Goal: Task Accomplishment & Management: Manage account settings

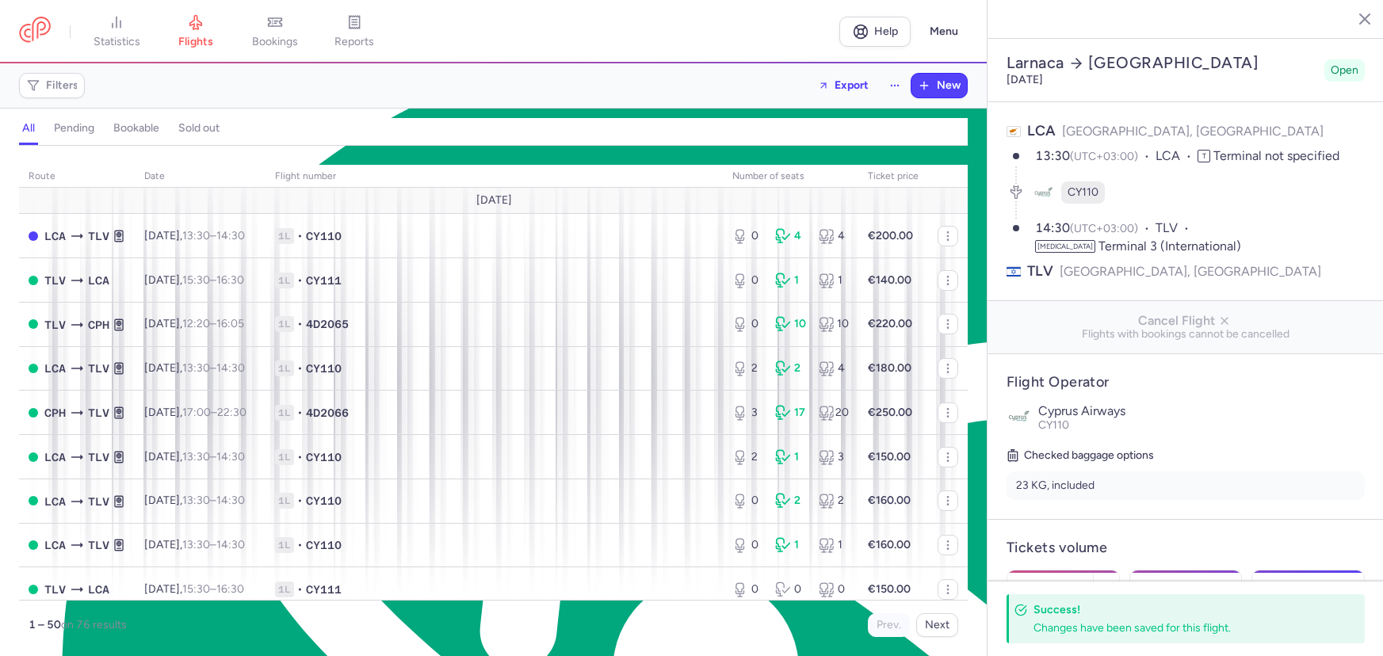
select select "hours"
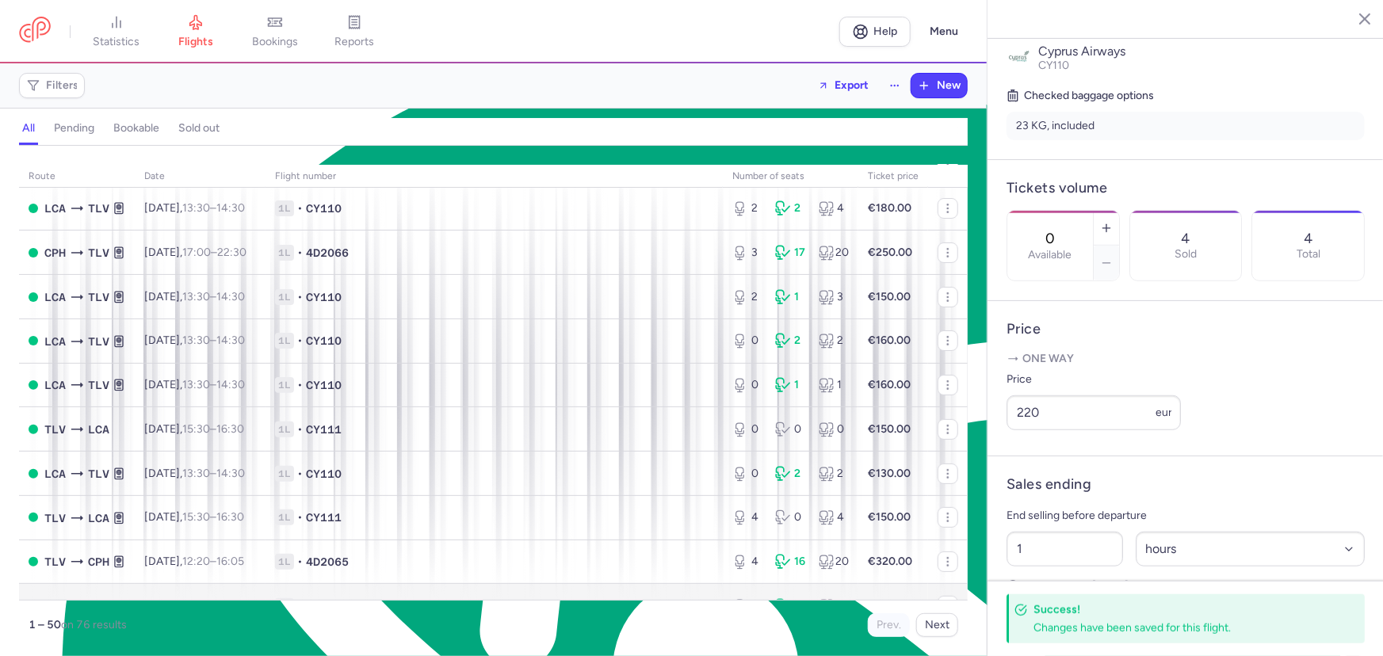
scroll to position [143, 0]
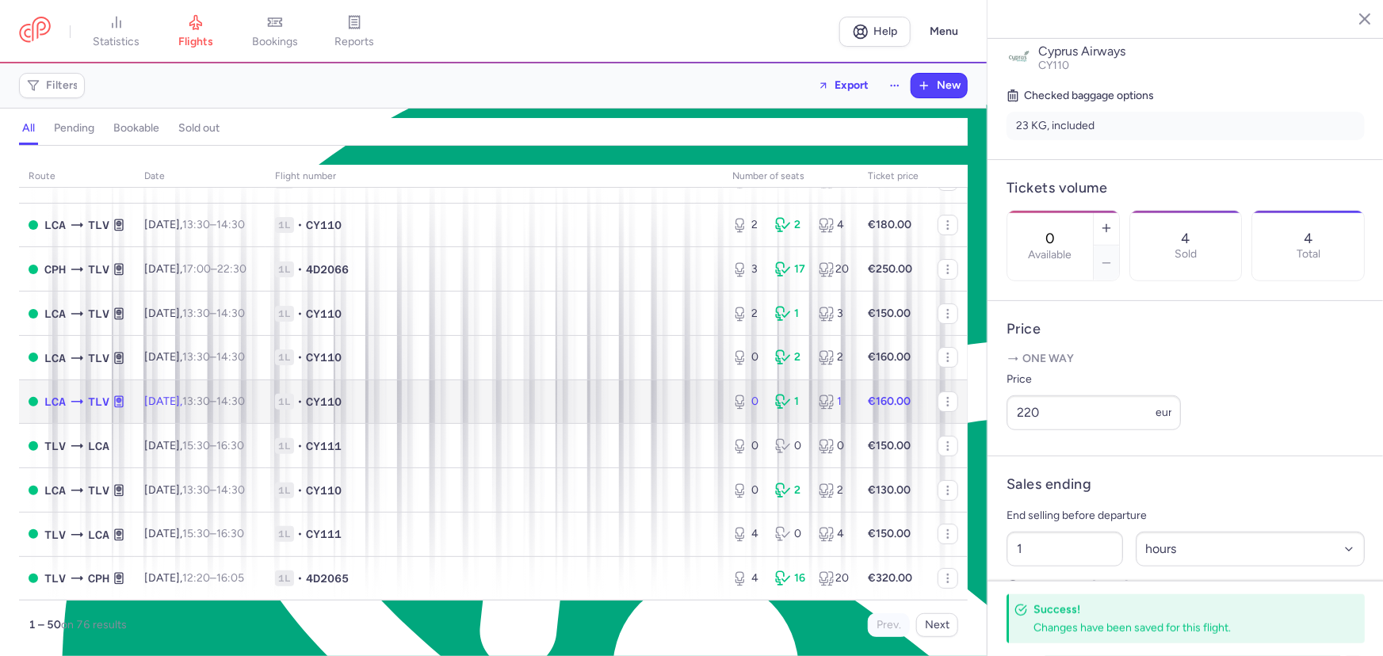
click at [412, 397] on span "1L • CY110" at bounding box center [494, 402] width 438 height 16
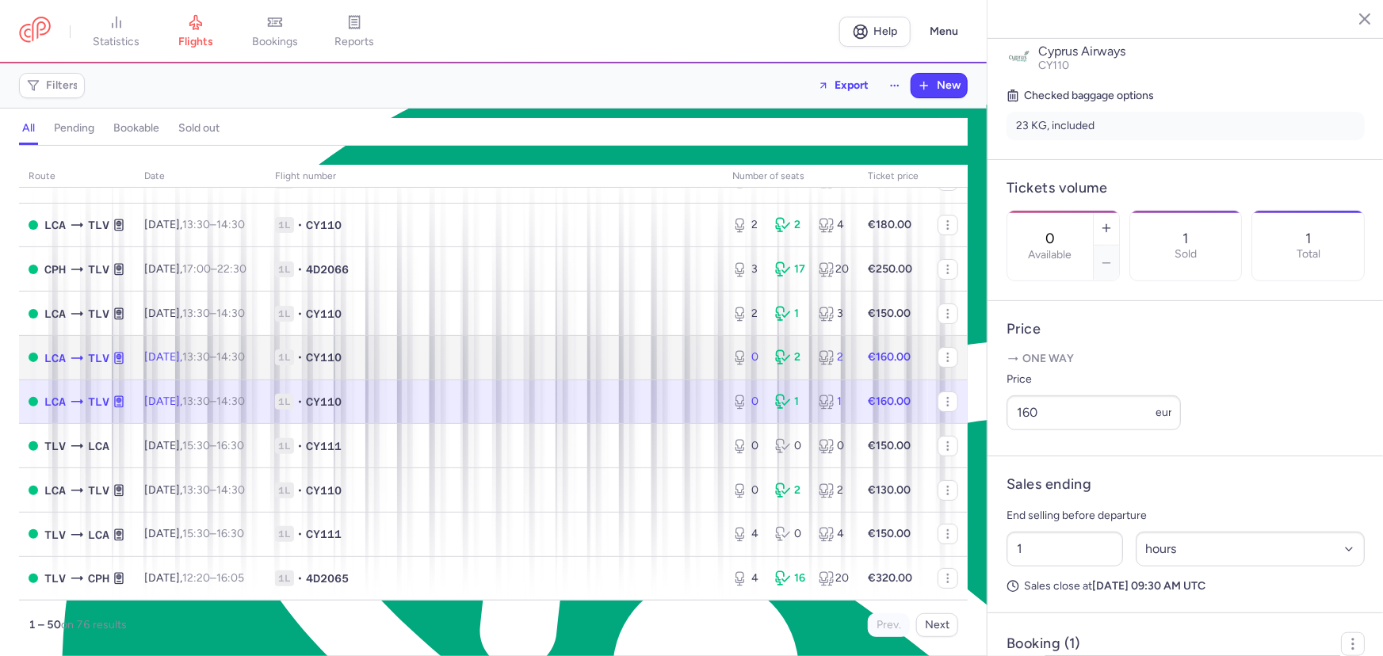
click at [437, 369] on td "1L • CY110" at bounding box center [494, 357] width 457 height 44
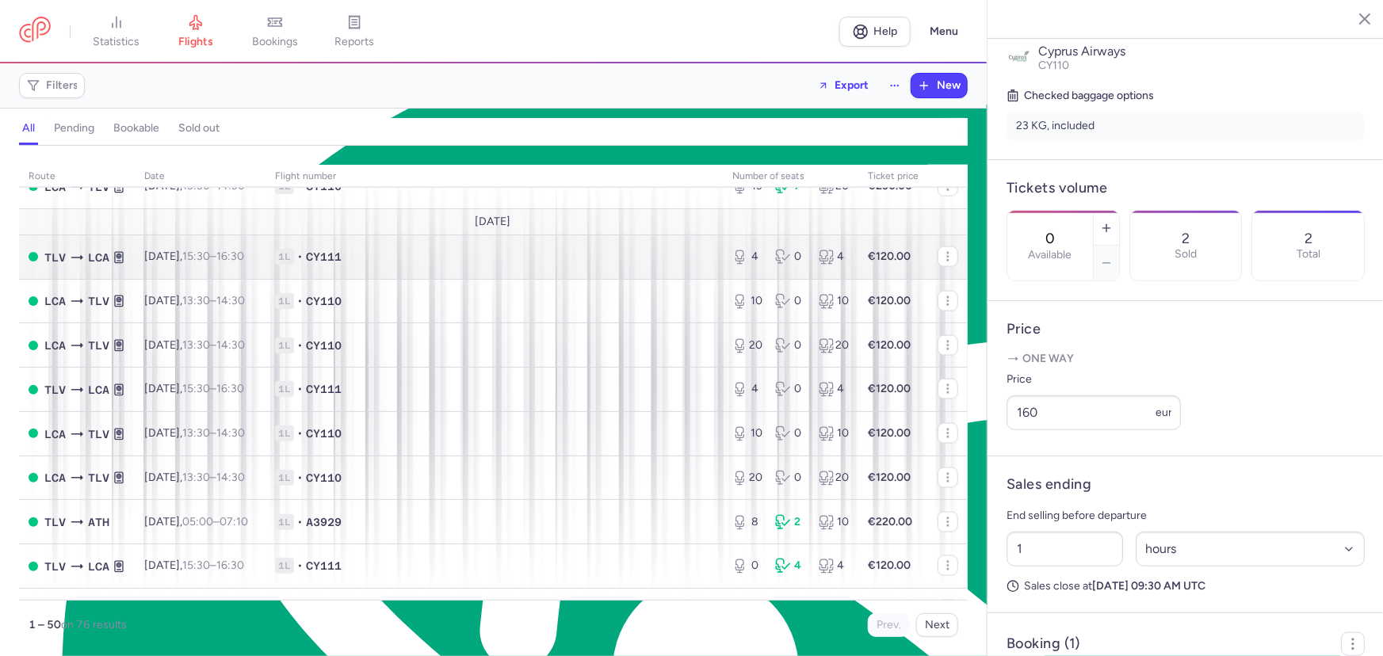
scroll to position [1224, 0]
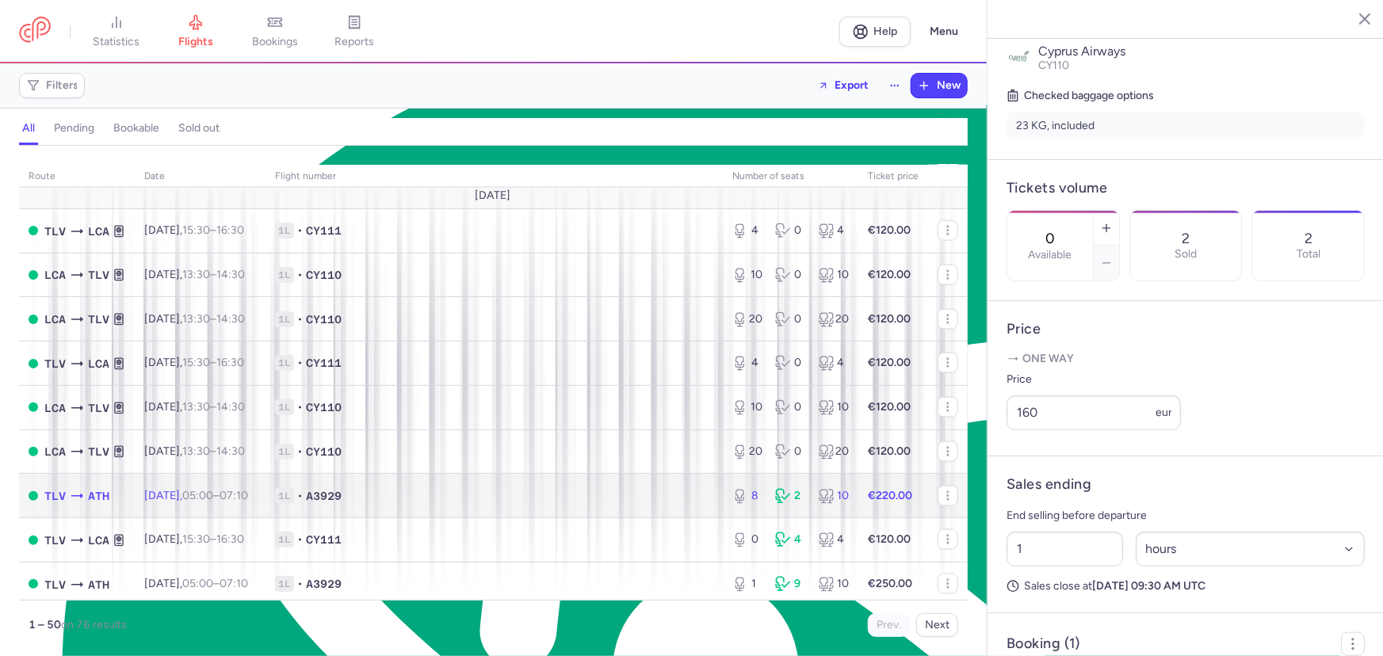
click at [421, 504] on span "1L • A3929" at bounding box center [494, 496] width 438 height 16
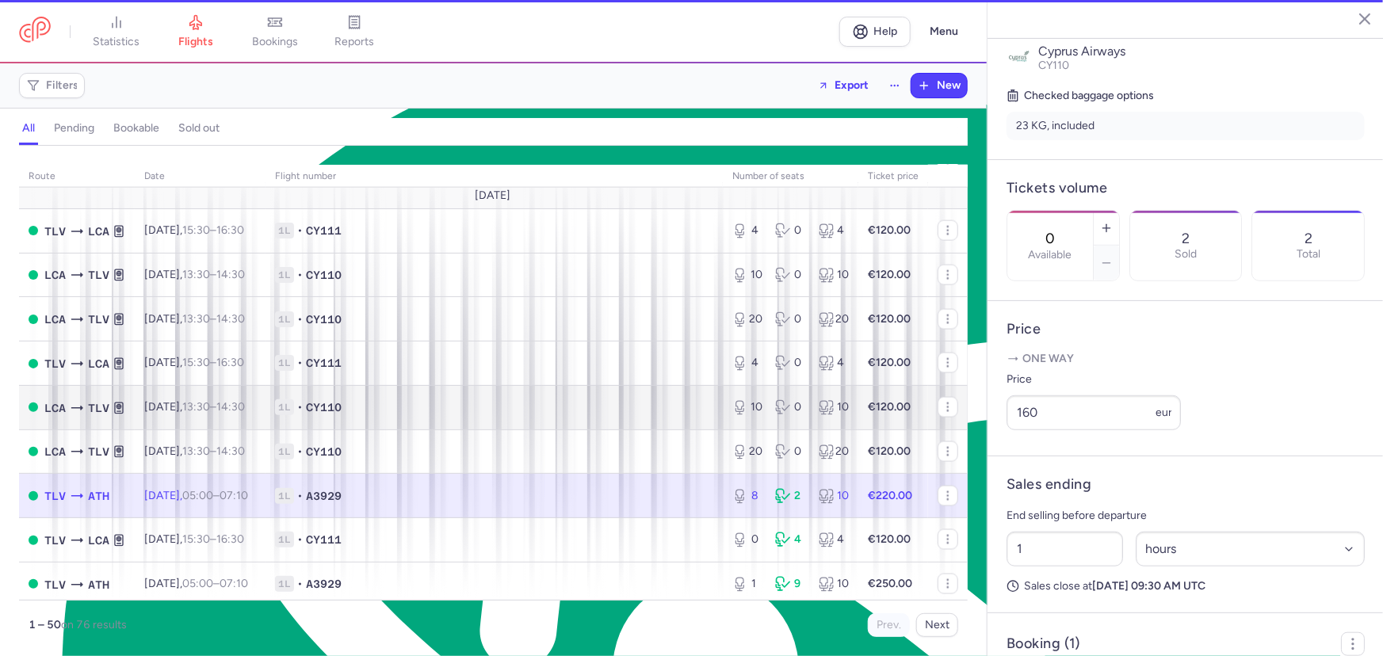
type input "8"
select select "days"
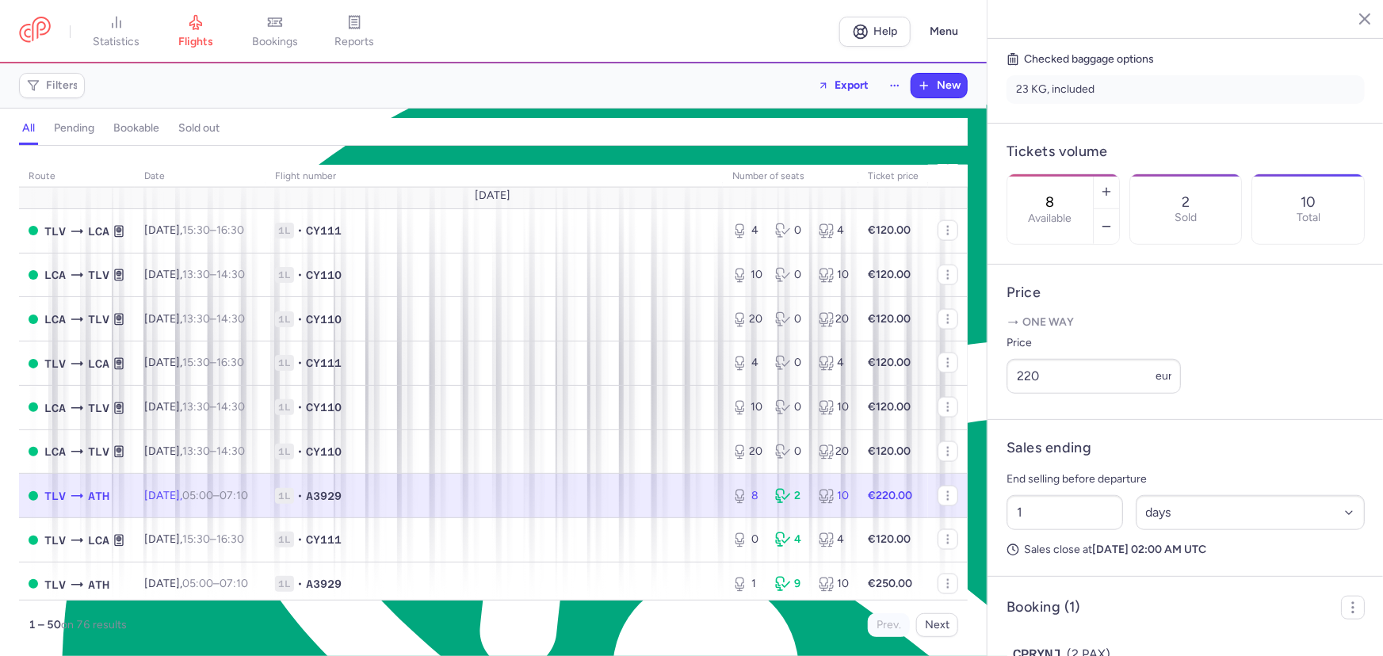
scroll to position [493, 0]
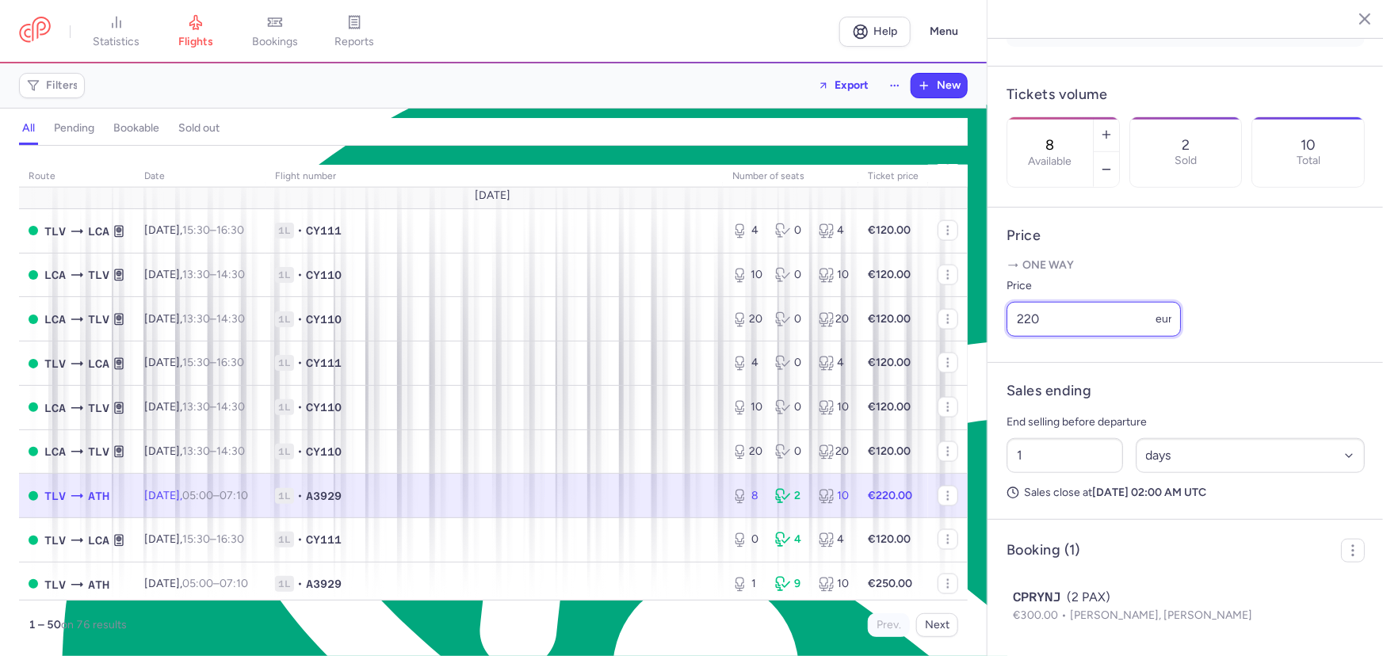
click at [1057, 320] on input "220" at bounding box center [1094, 319] width 174 height 35
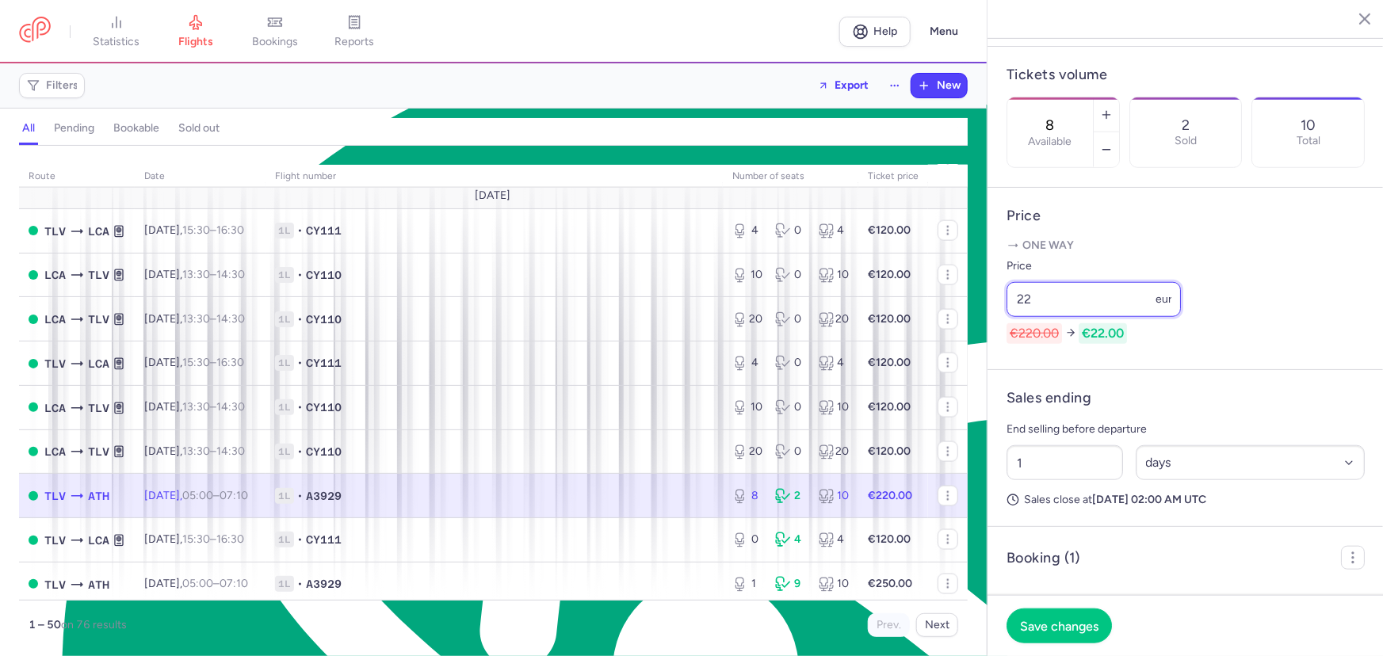
type input "2"
type input "170"
click at [1040, 611] on button "Save changes" at bounding box center [1059, 625] width 105 height 35
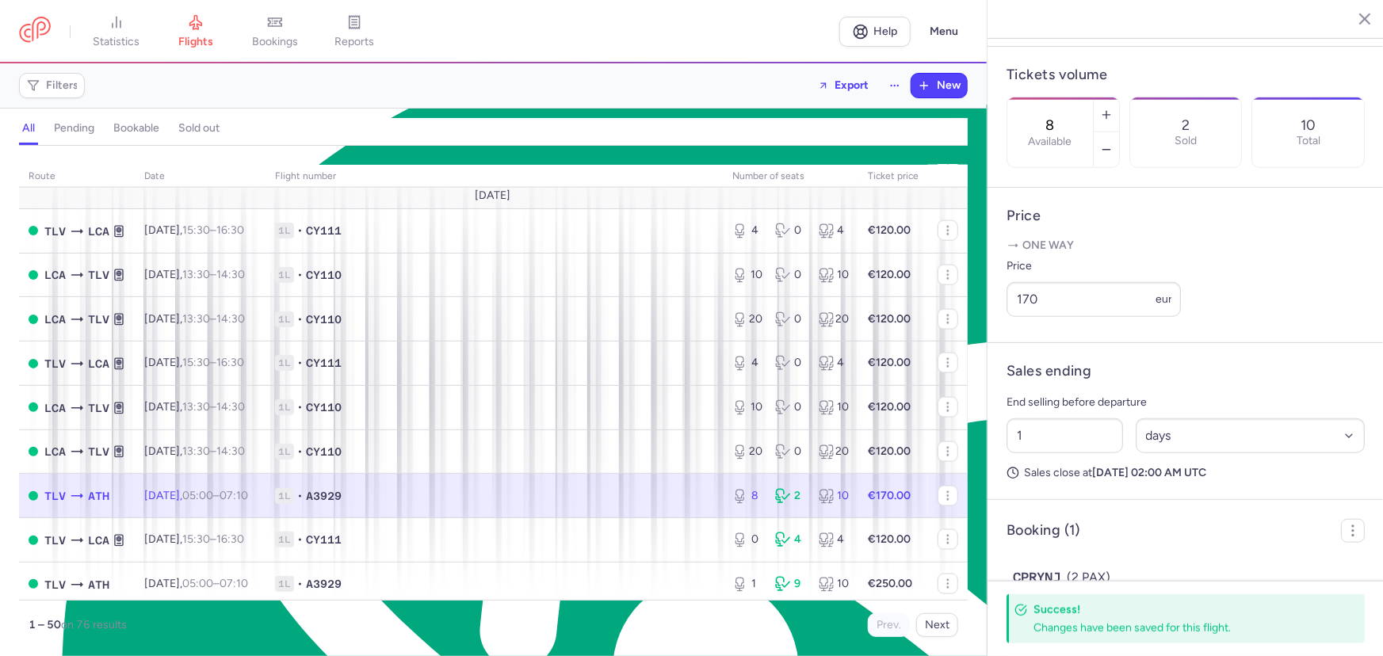
click at [563, 493] on td "1L • A3929" at bounding box center [494, 496] width 457 height 44
click at [1047, 312] on input "170" at bounding box center [1094, 299] width 174 height 35
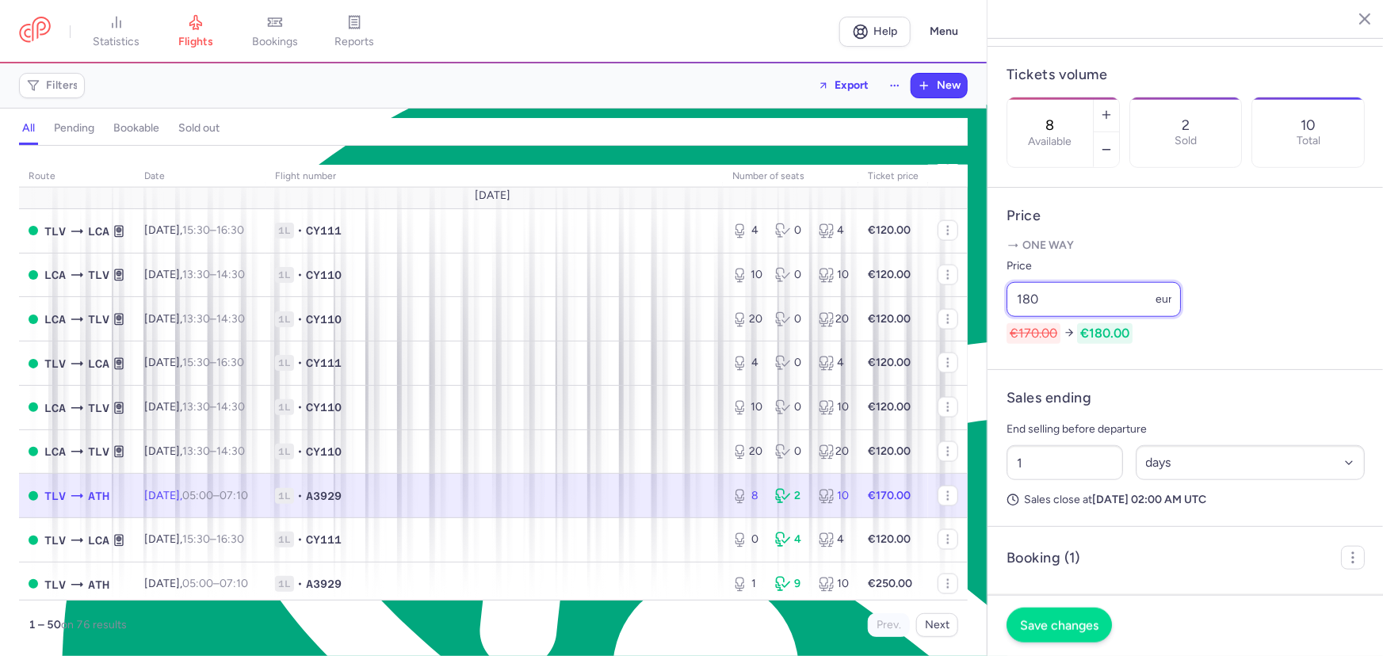
type input "180"
click at [1068, 631] on span "Save changes" at bounding box center [1059, 625] width 78 height 14
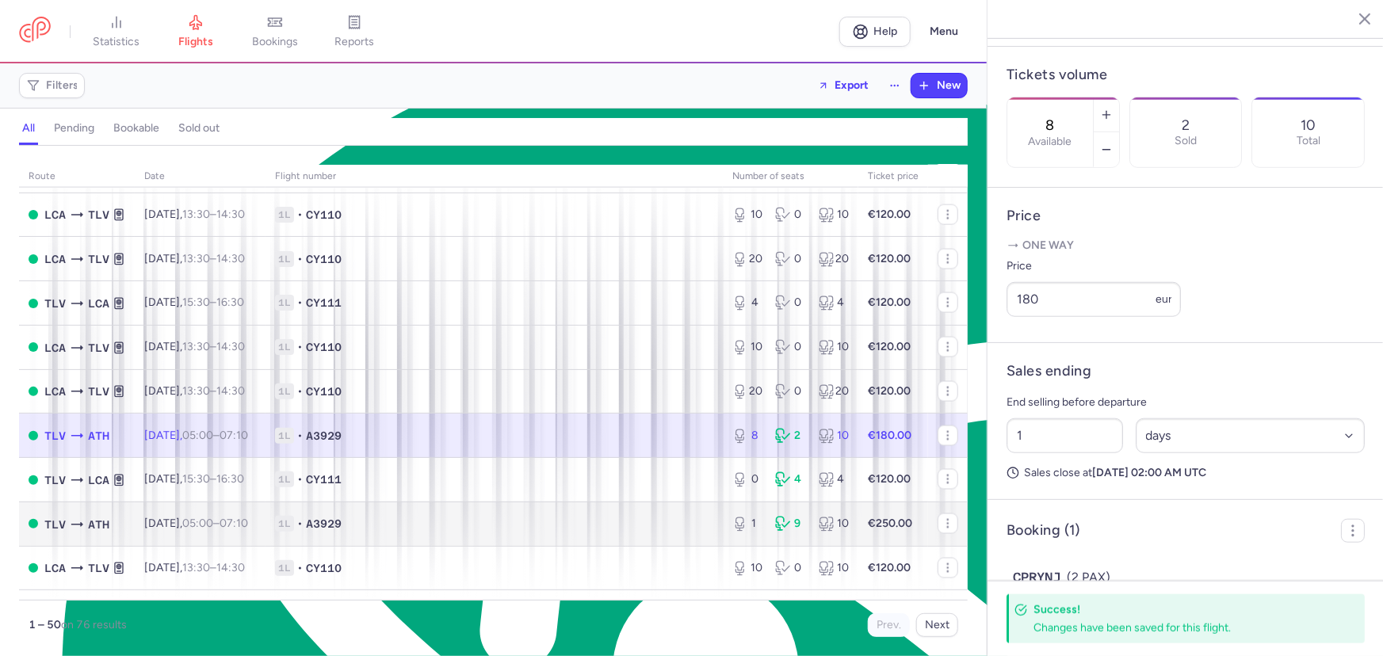
scroll to position [1369, 0]
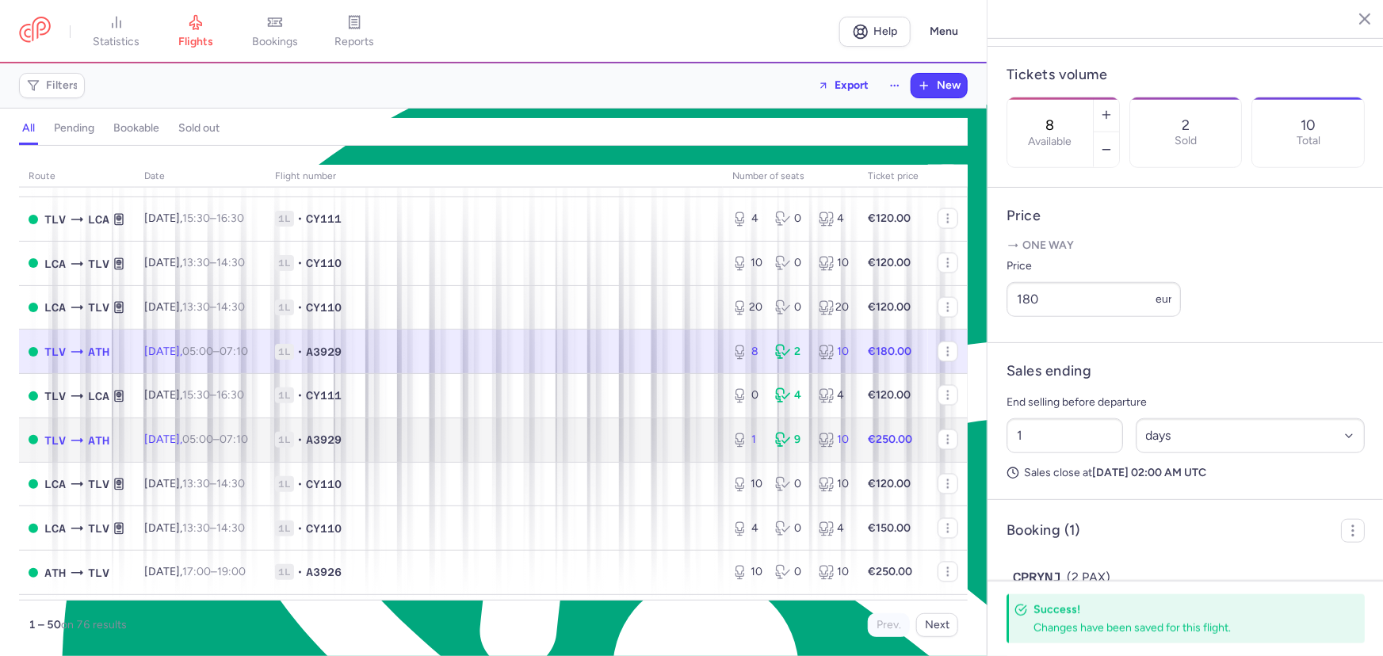
click at [432, 448] on span "1L • A3929" at bounding box center [494, 440] width 438 height 16
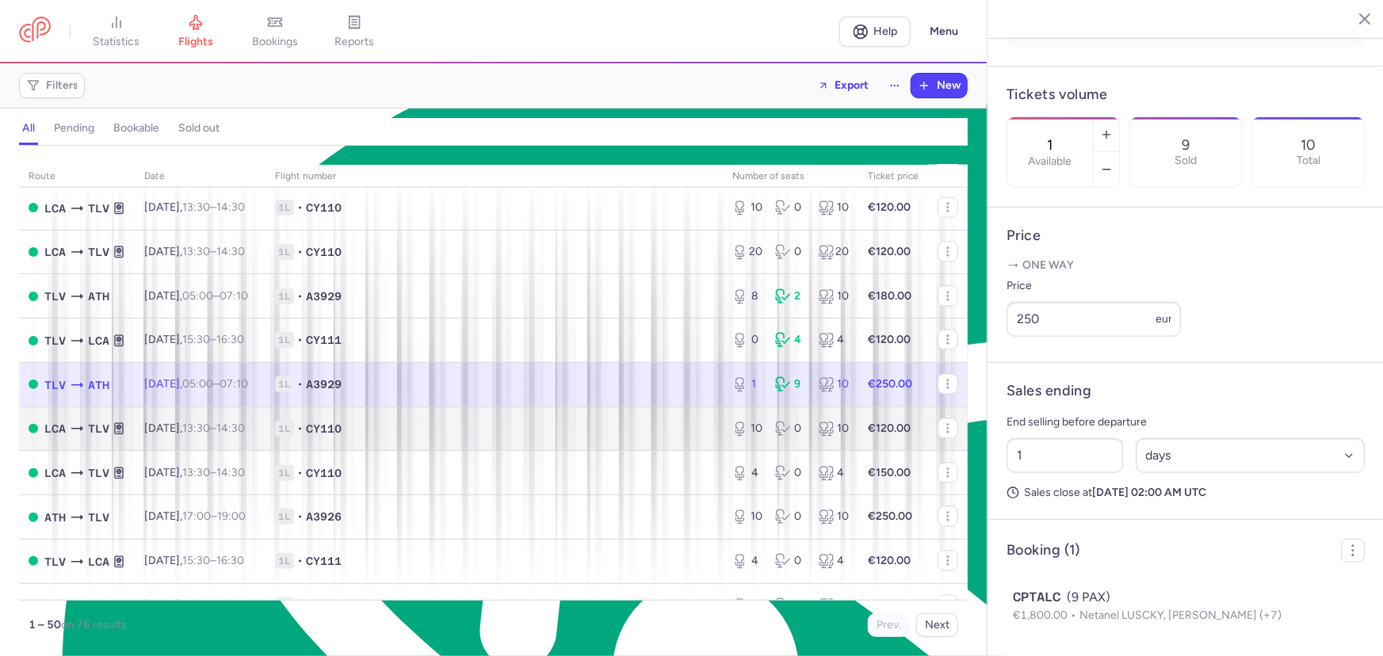
scroll to position [1441, 0]
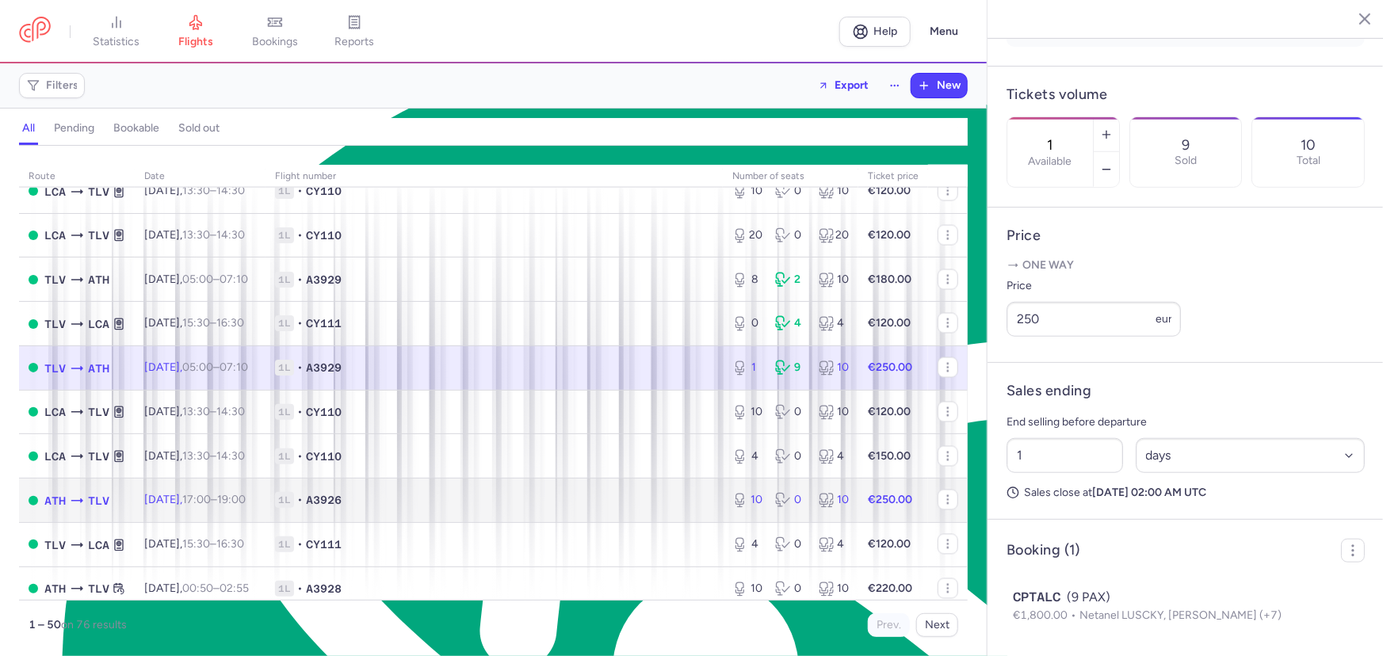
click at [412, 508] on span "1L • A3926" at bounding box center [494, 500] width 438 height 16
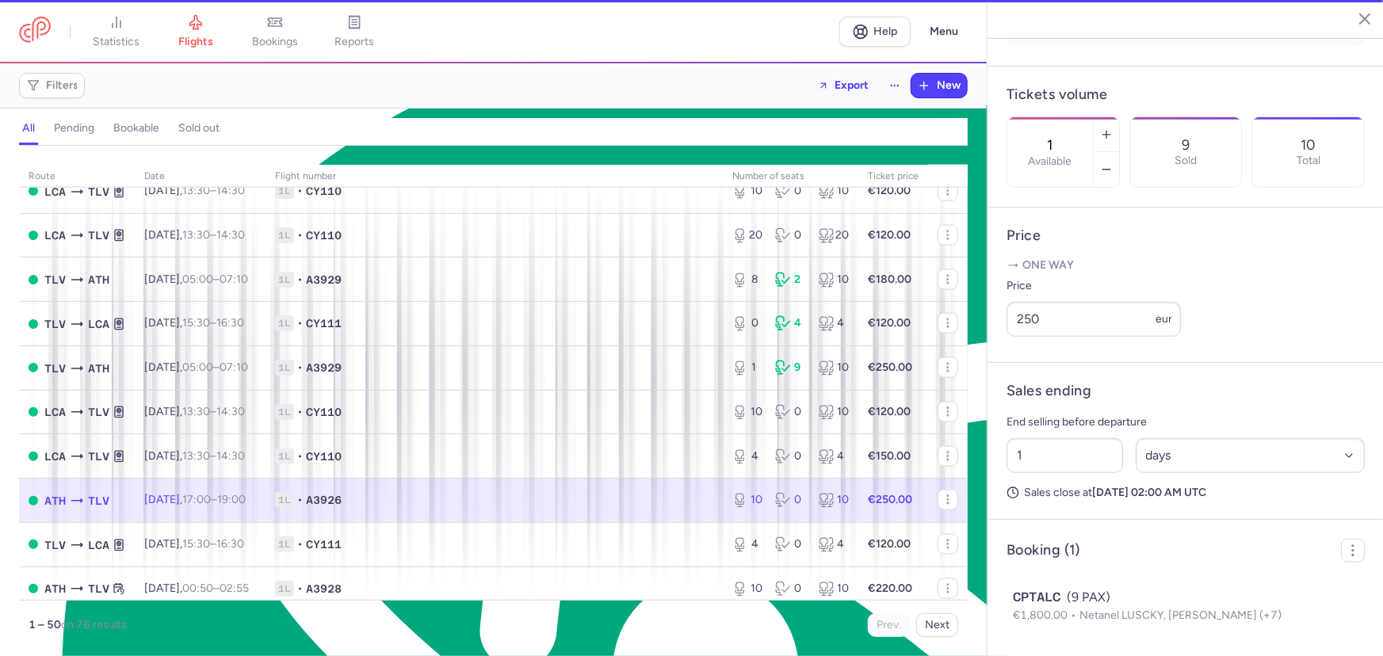
type input "10"
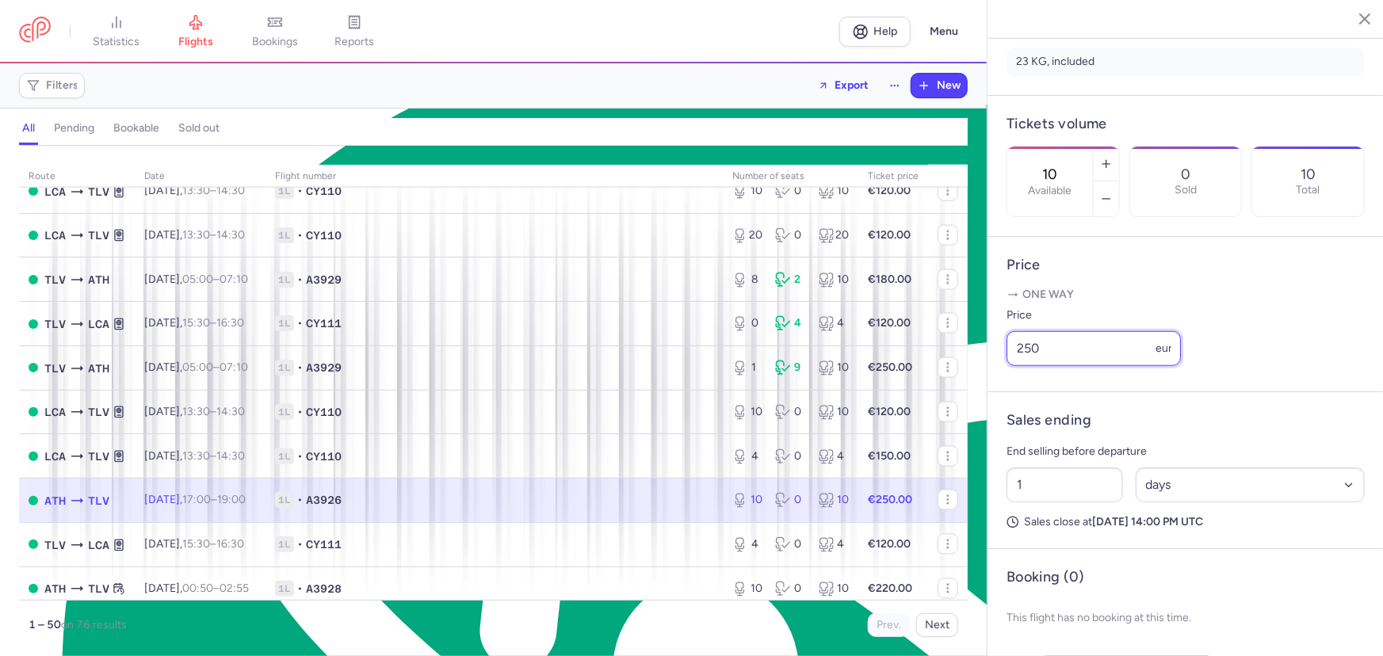
click at [1068, 344] on input "250" at bounding box center [1094, 348] width 174 height 35
type input "2"
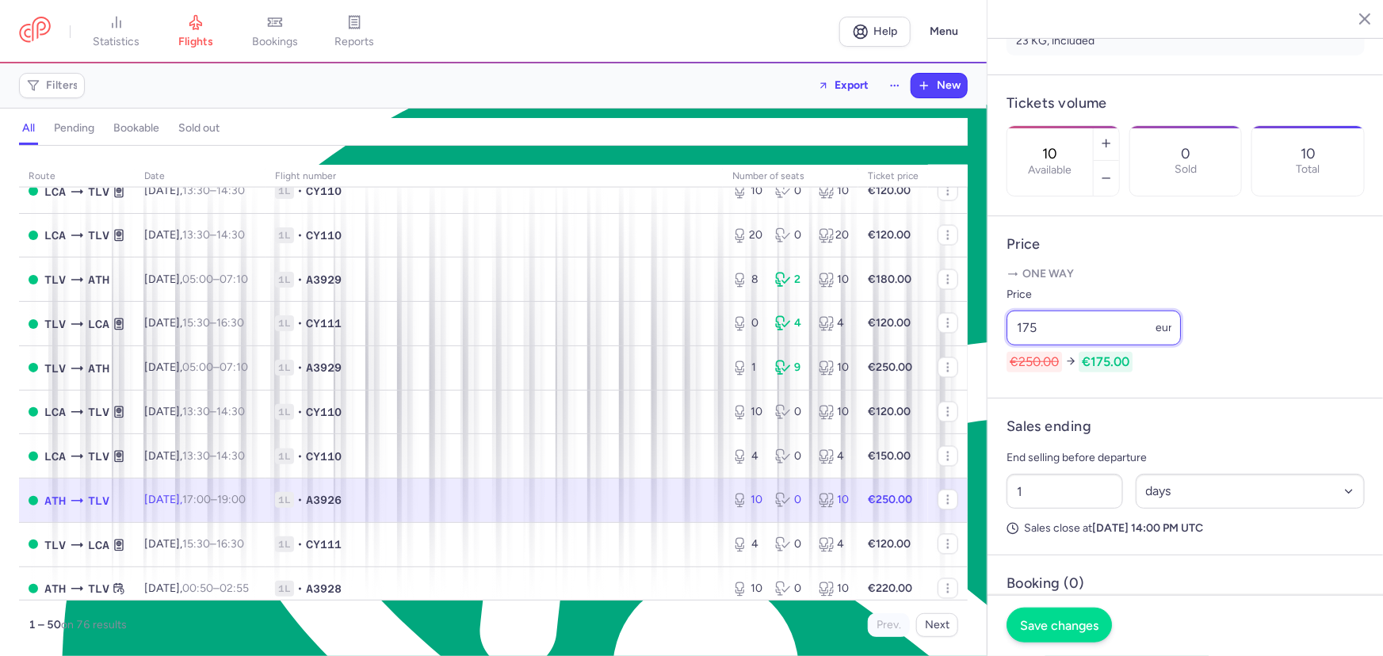
type input "175"
click at [1076, 617] on button "Save changes" at bounding box center [1059, 625] width 105 height 35
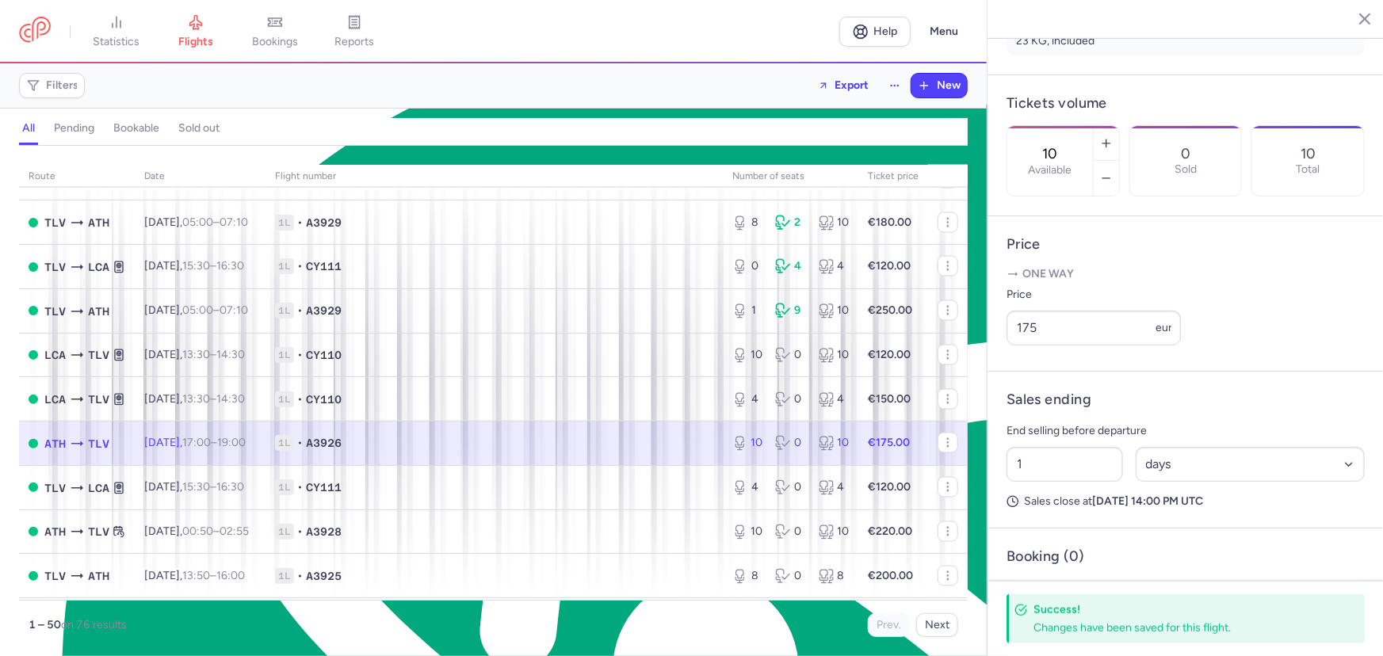
scroll to position [1585, 0]
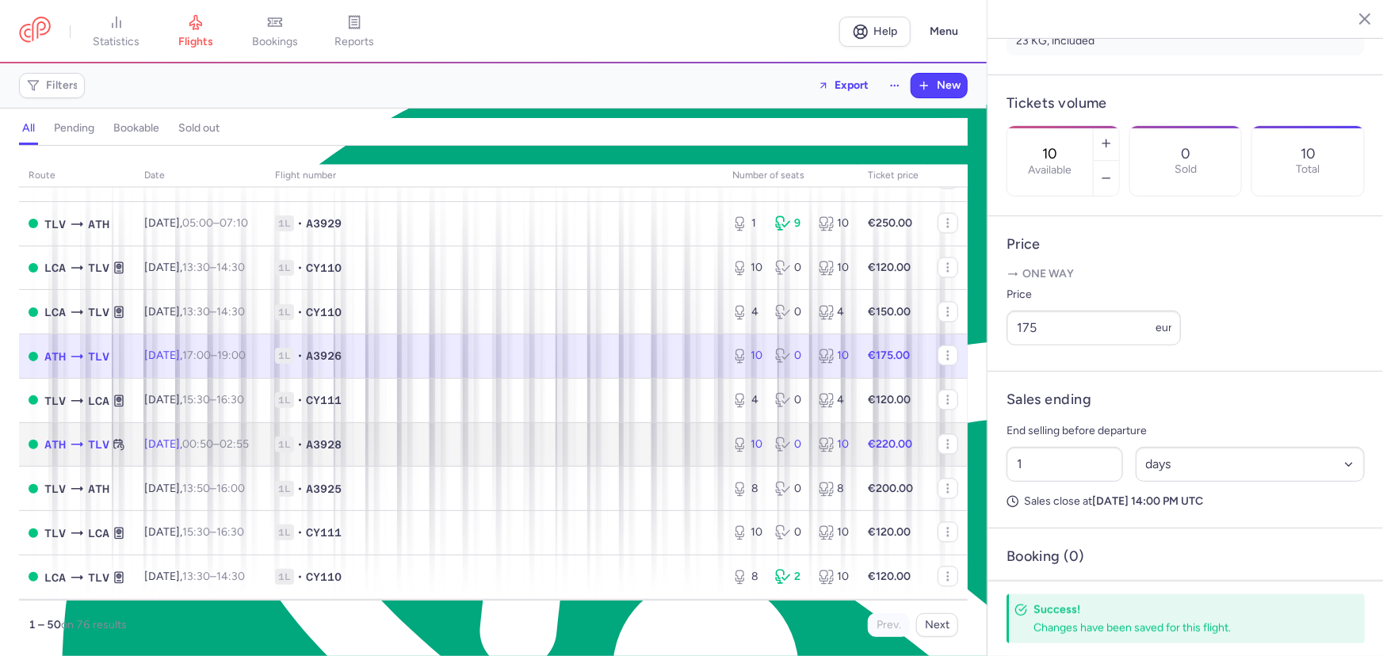
click at [381, 453] on span "1L • A3928" at bounding box center [494, 445] width 438 height 16
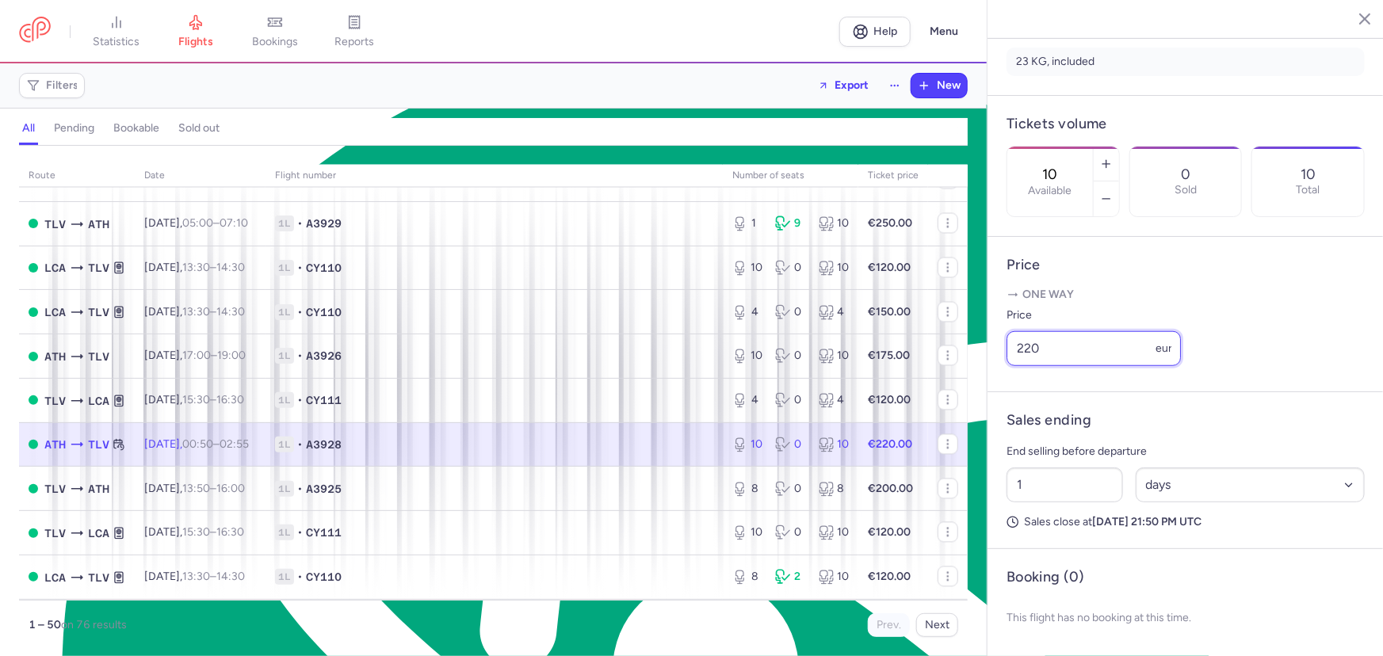
click at [1064, 347] on input "220" at bounding box center [1094, 348] width 174 height 35
type input "2"
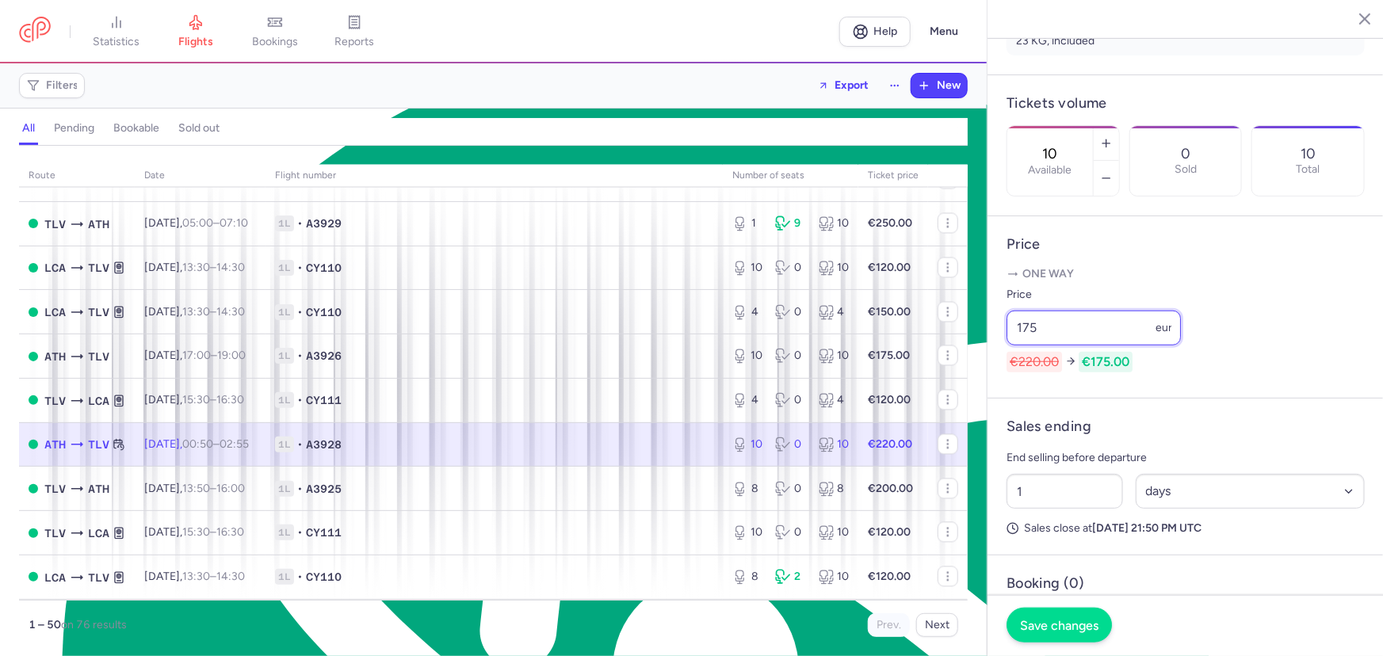
type input "175"
click at [1083, 615] on button "Save changes" at bounding box center [1059, 625] width 105 height 35
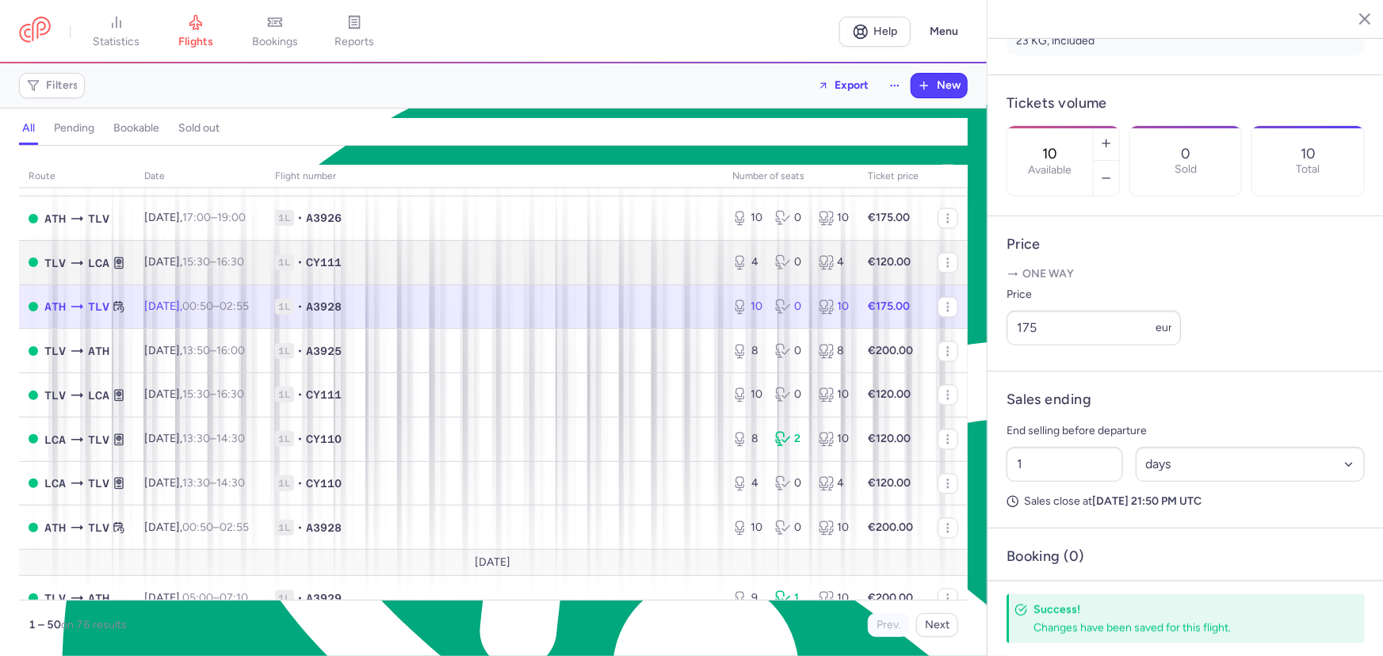
scroll to position [1729, 0]
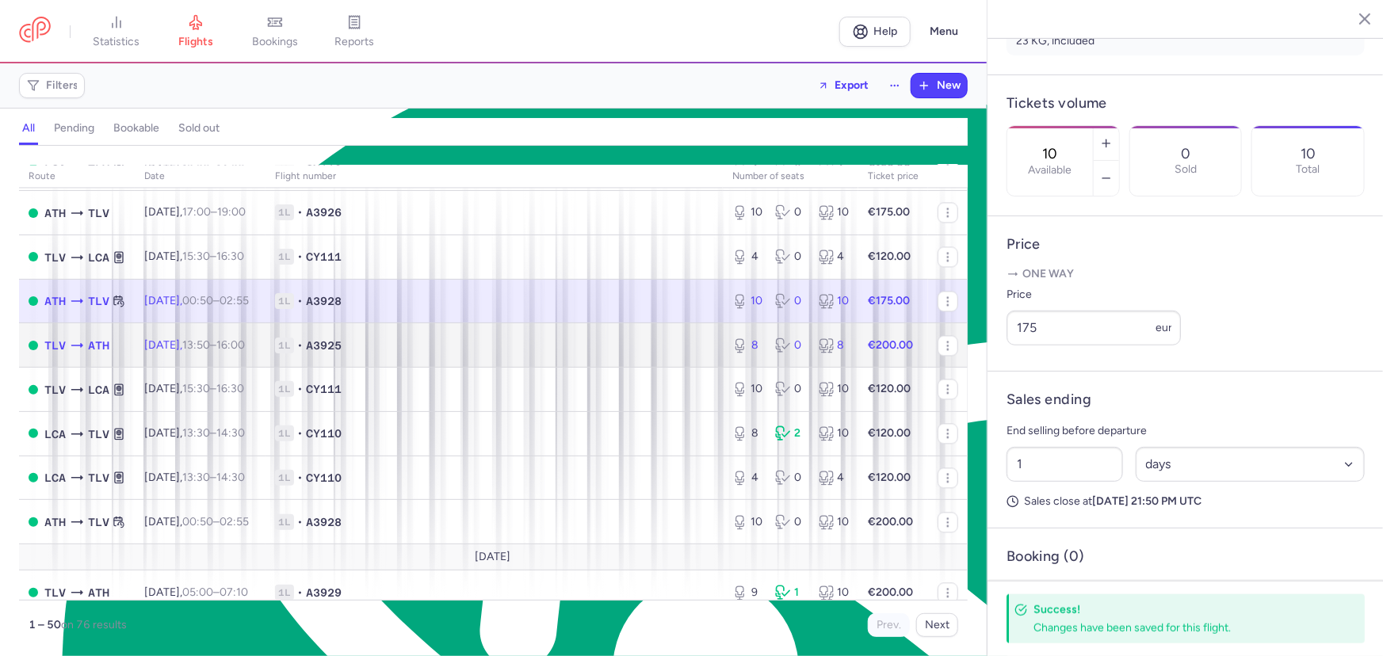
click at [425, 353] on span "1L • A3925" at bounding box center [494, 346] width 438 height 16
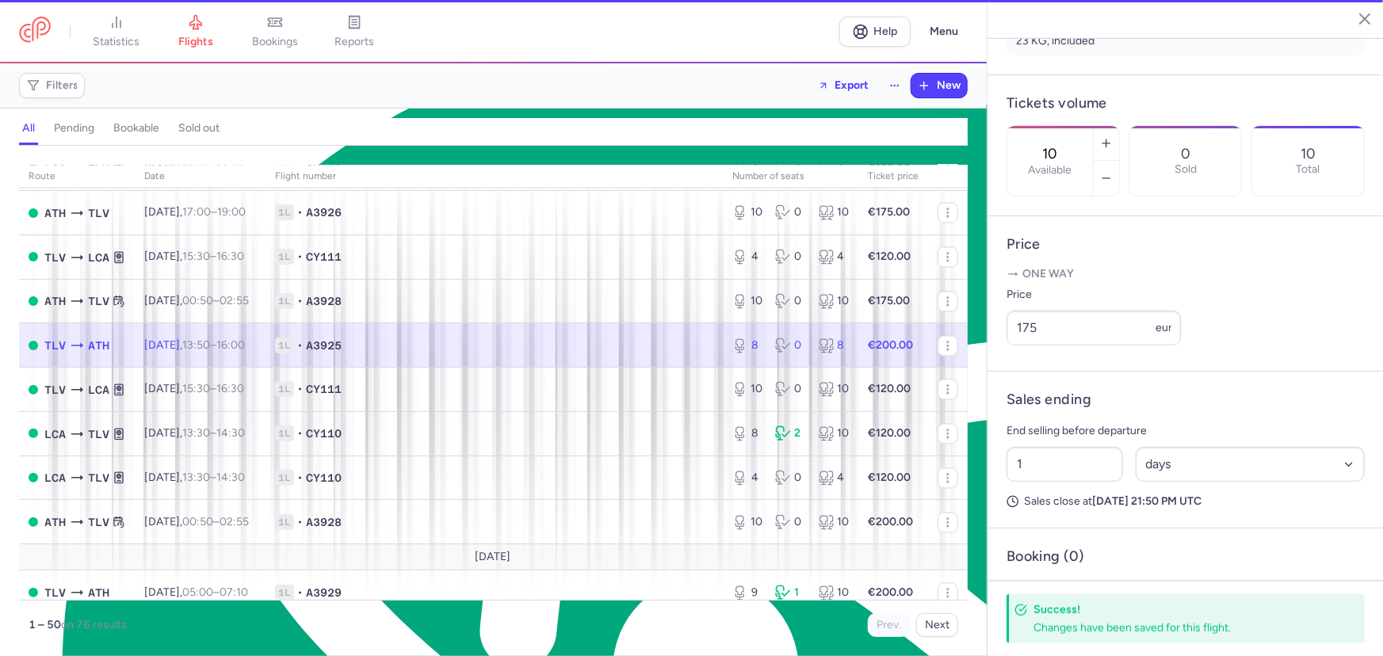
type input "8"
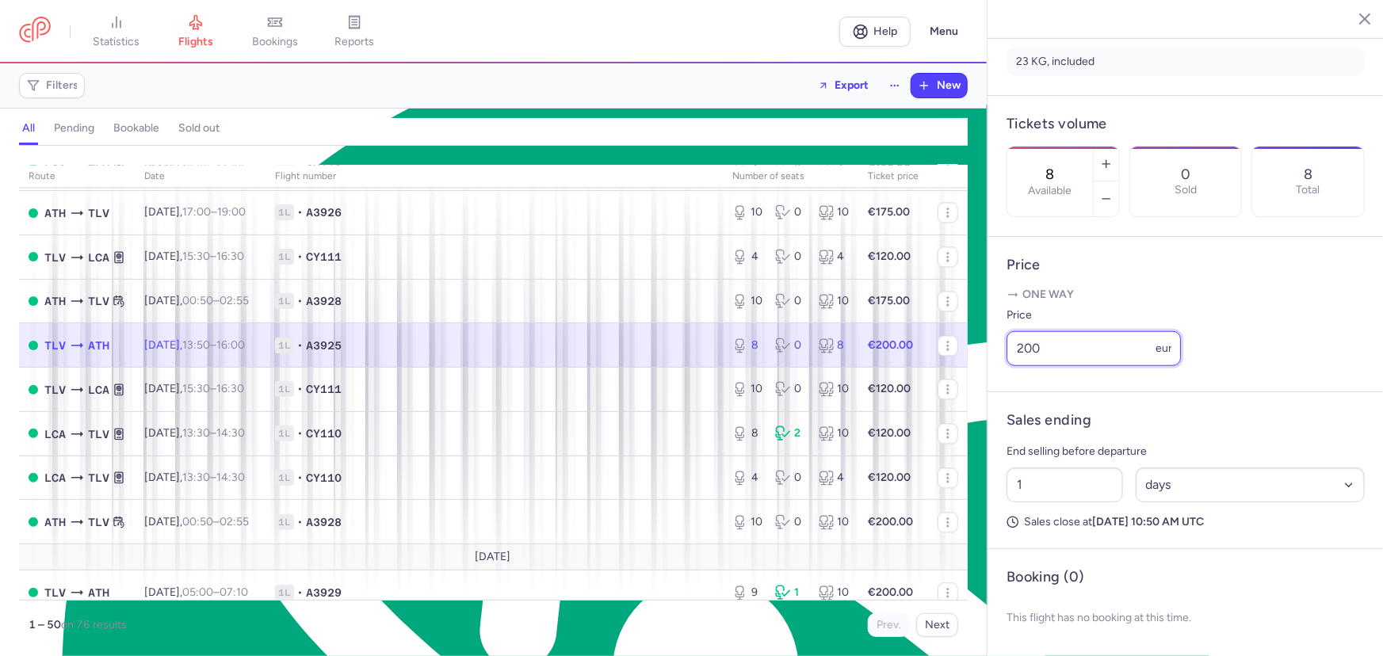
click at [1064, 343] on input "200" at bounding box center [1094, 348] width 174 height 35
type input "2"
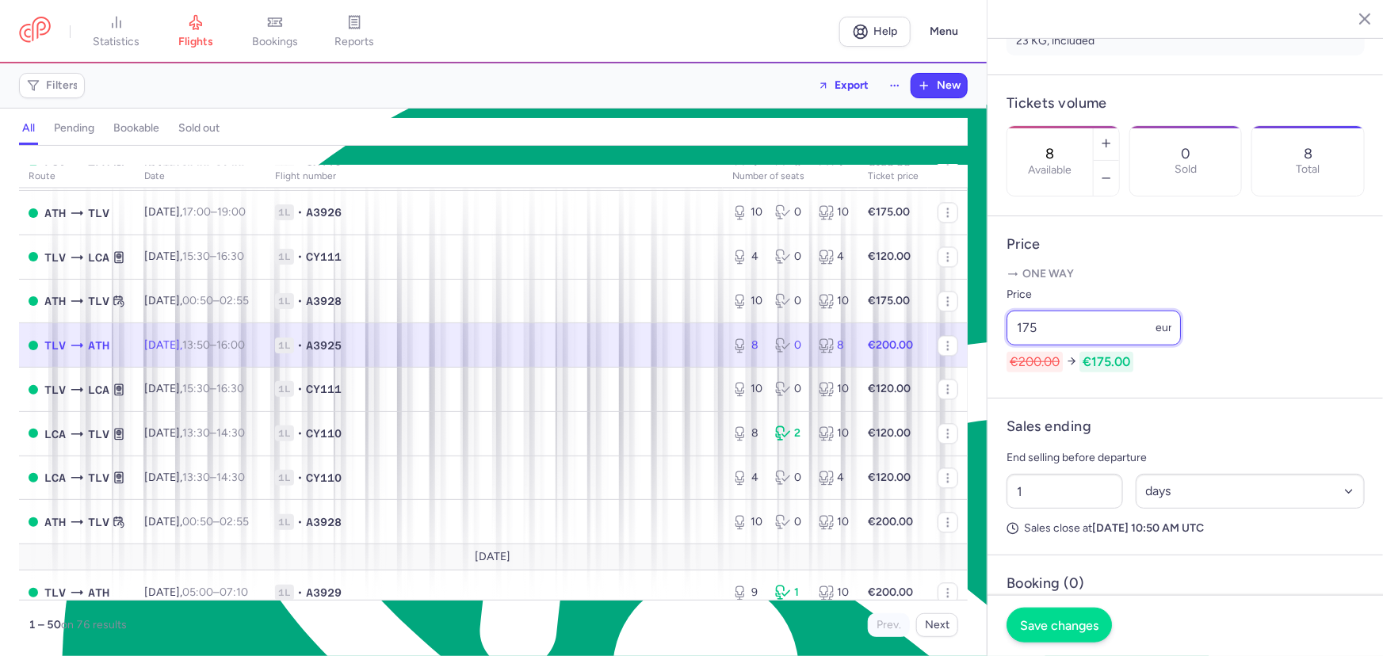
type input "175"
click at [1087, 619] on span "Save changes" at bounding box center [1059, 625] width 78 height 14
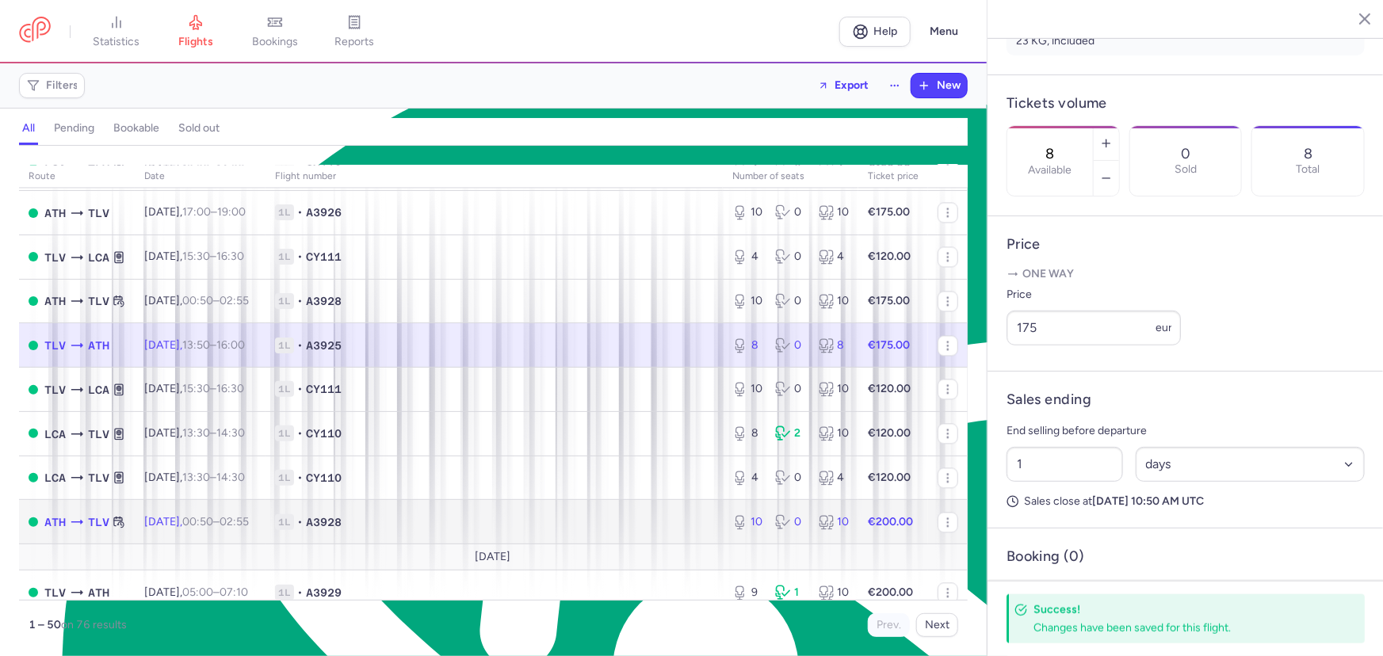
click at [434, 530] on span "1L • A3928" at bounding box center [494, 522] width 438 height 16
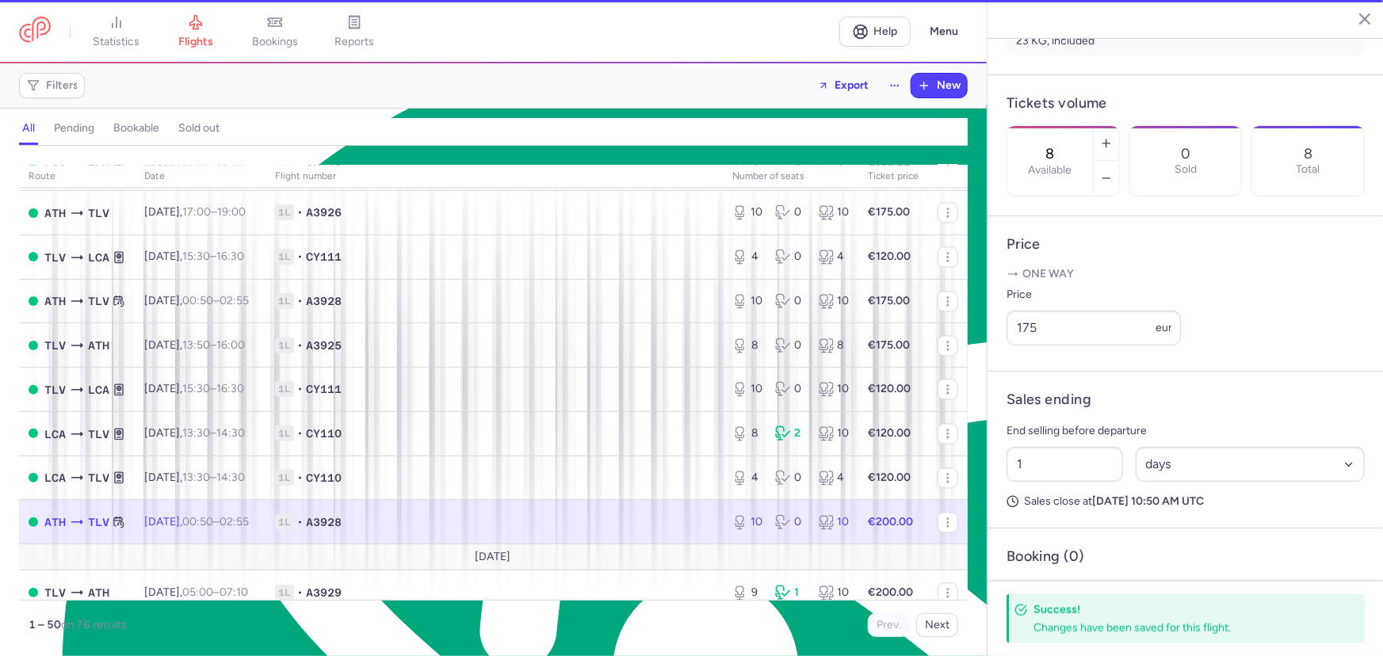
type input "10"
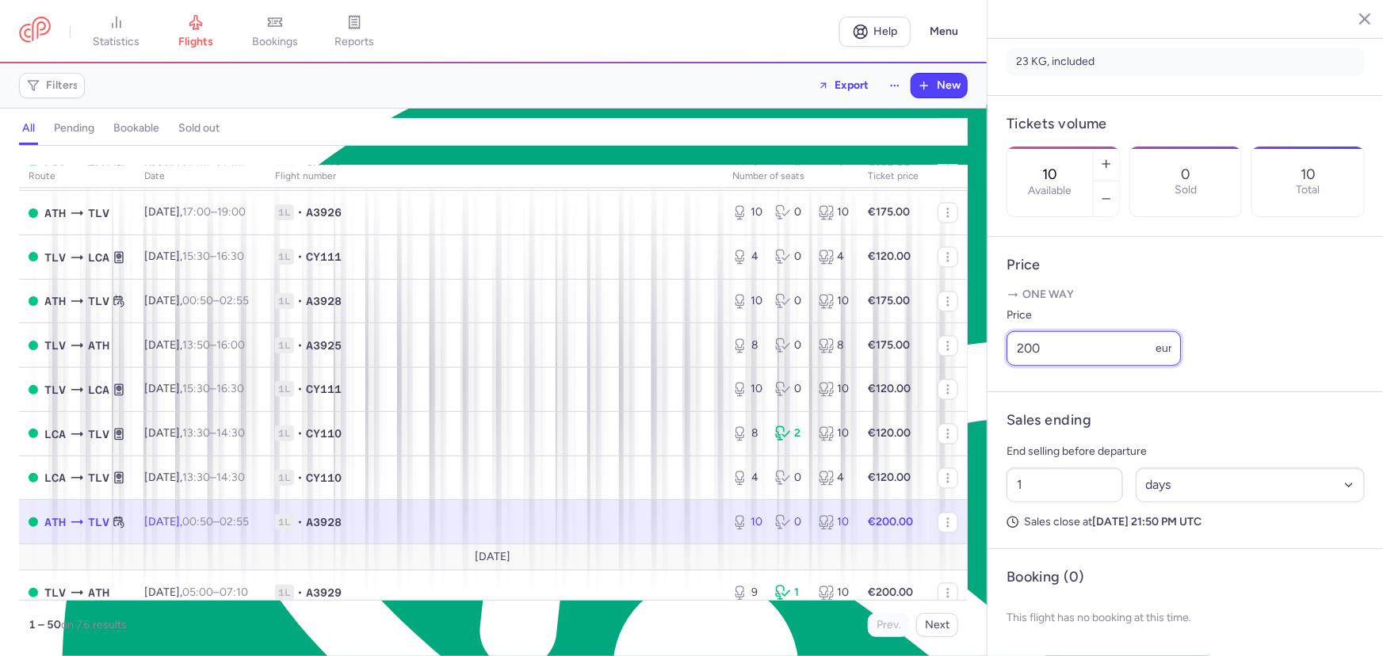
click at [1070, 346] on input "200" at bounding box center [1094, 348] width 174 height 35
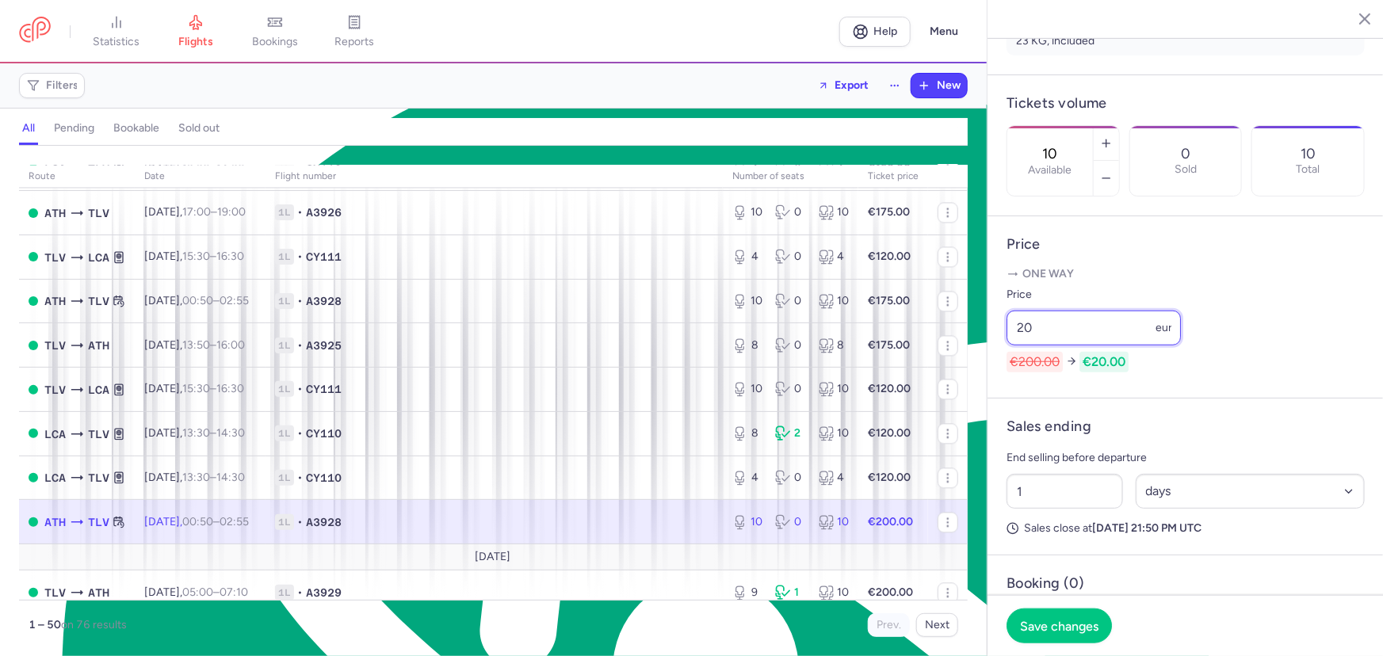
type input "2"
type input "175"
click at [1068, 624] on span "Save changes" at bounding box center [1059, 625] width 78 height 14
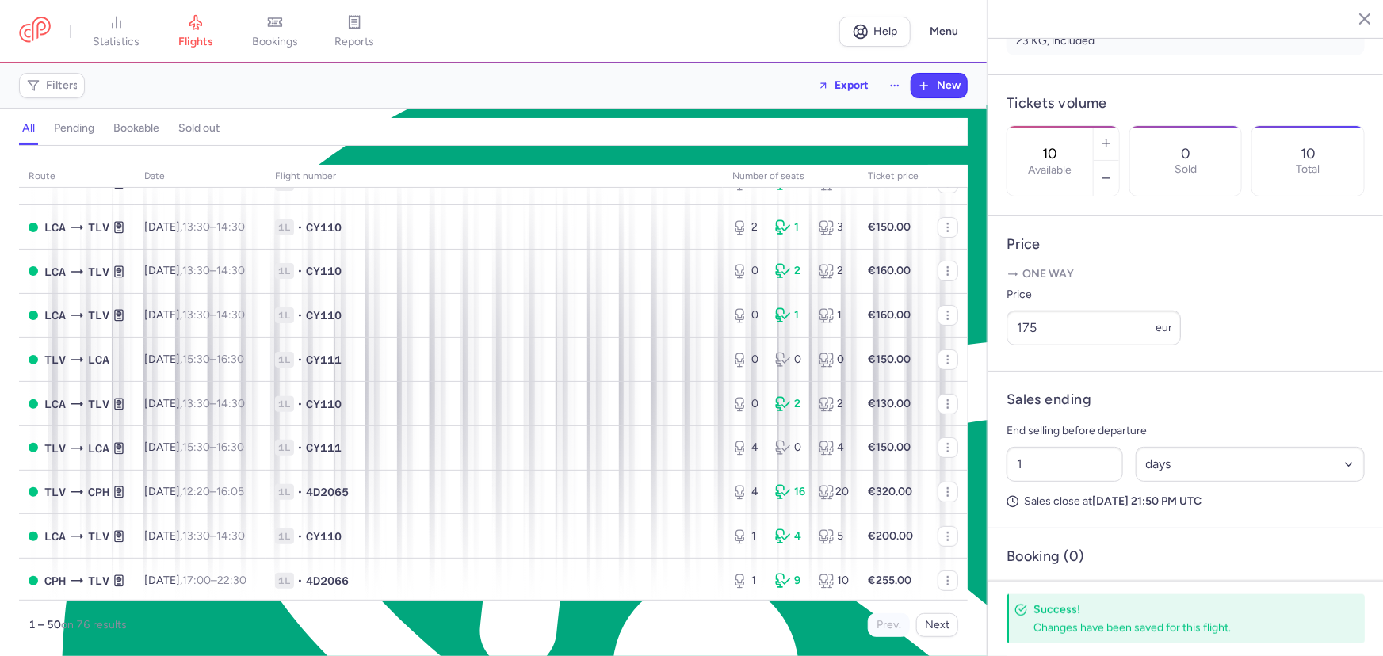
scroll to position [24, 0]
